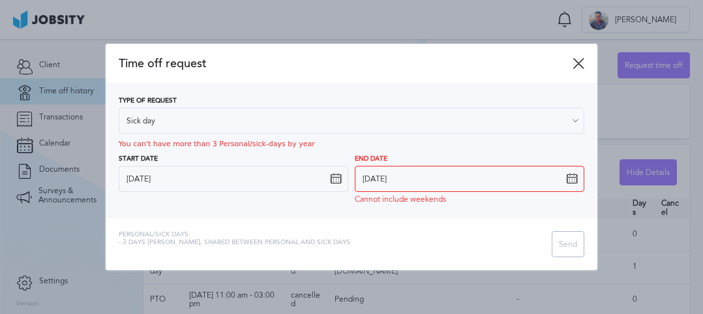
click at [579, 69] on icon at bounding box center [579, 63] width 12 height 12
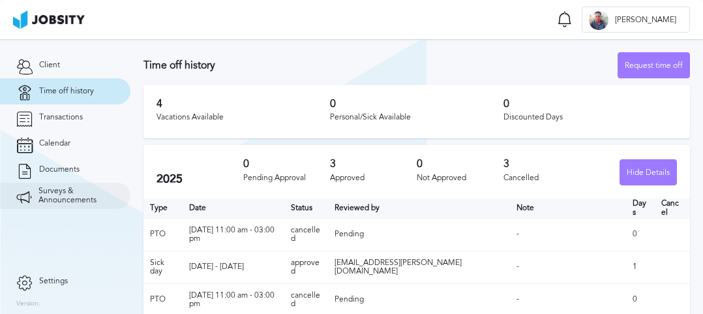
click at [72, 195] on span "Surveys & Announcements" at bounding box center [76, 196] width 76 height 18
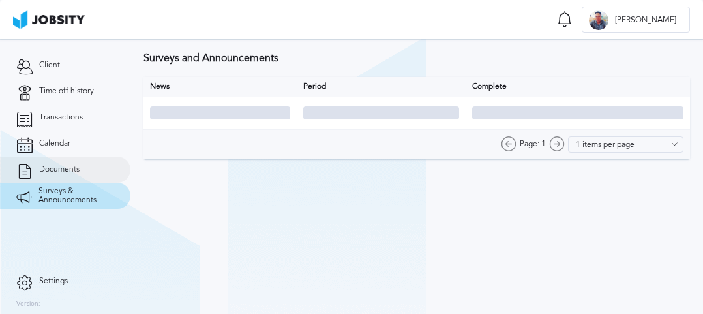
type input "10 items per page"
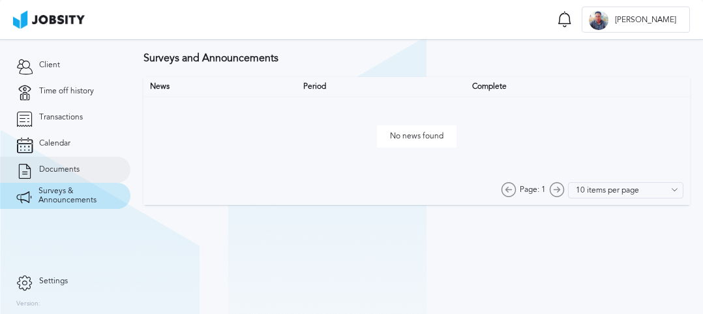
click at [74, 174] on link "Documents" at bounding box center [65, 170] width 130 height 26
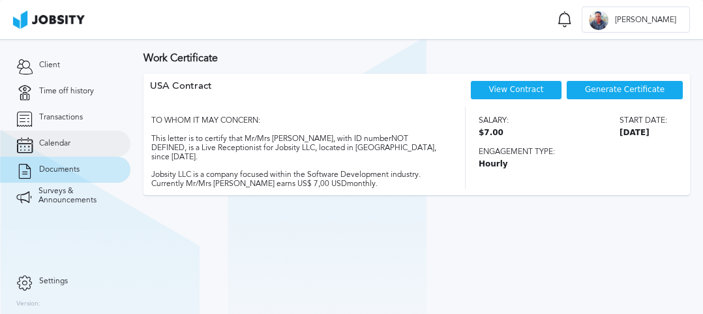
click at [63, 152] on link "Calendar" at bounding box center [65, 143] width 130 height 26
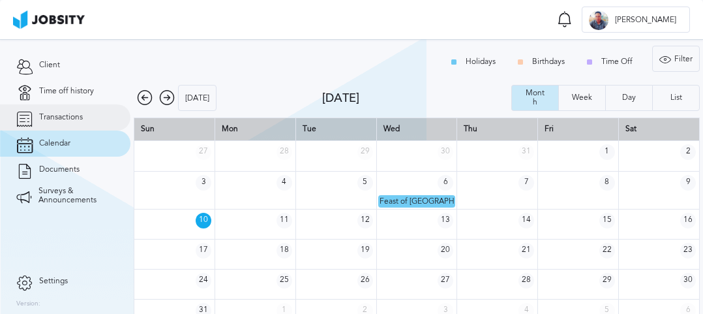
click at [54, 112] on link "Transactions" at bounding box center [65, 117] width 130 height 26
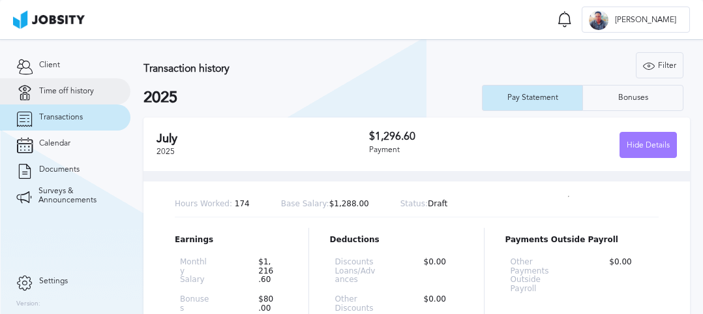
click at [63, 97] on link "Time off history" at bounding box center [65, 91] width 130 height 26
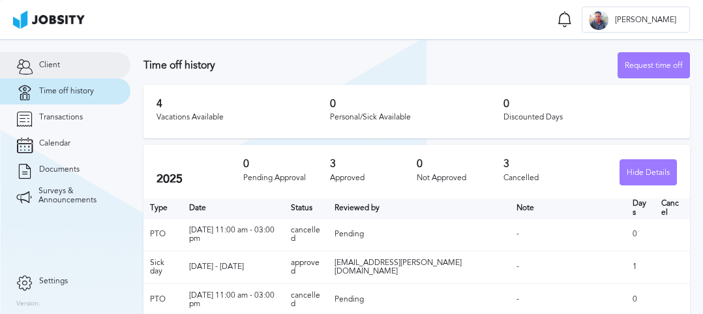
click at [56, 69] on span "Client" at bounding box center [49, 65] width 21 height 9
